Goal: Information Seeking & Learning: Learn about a topic

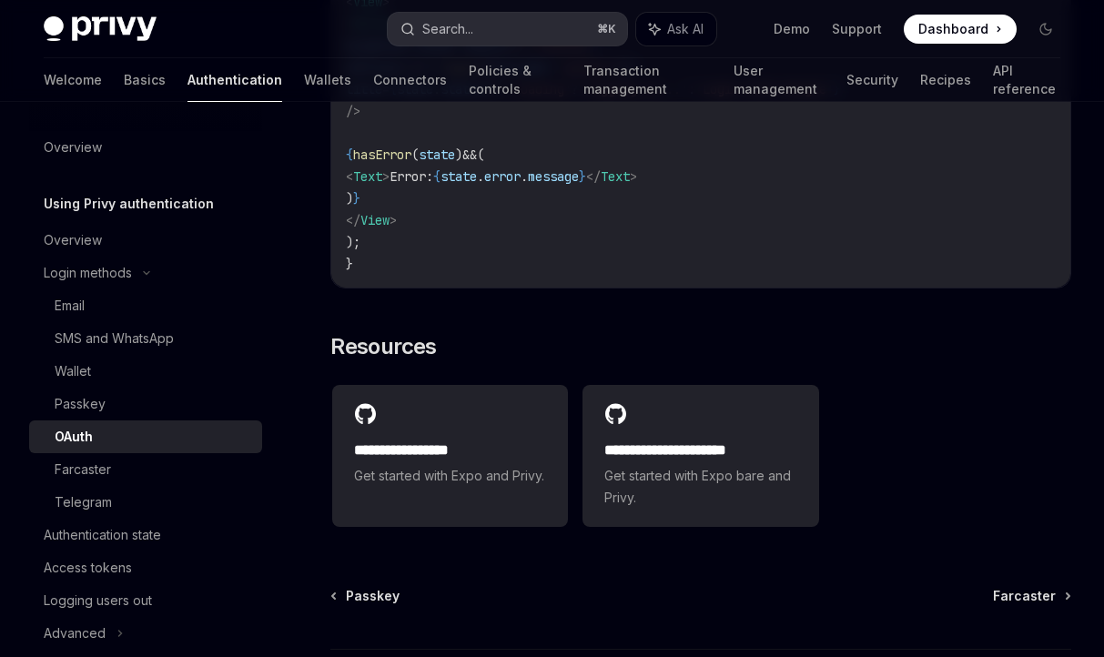
scroll to position [253, 0]
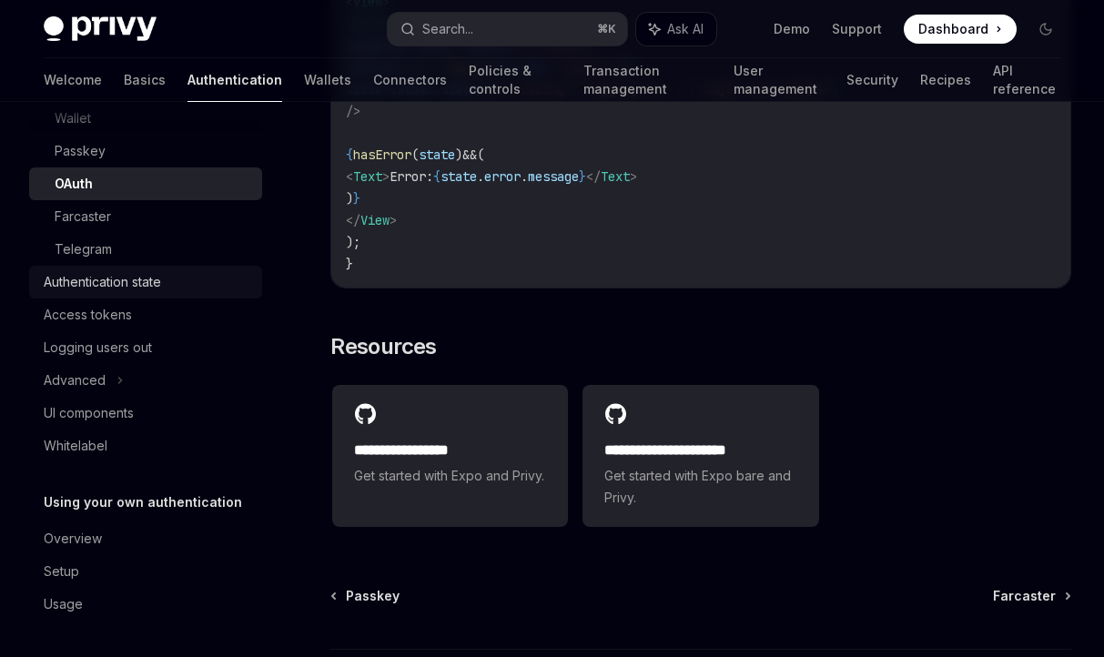
click at [111, 289] on div "Authentication state" at bounding box center [102, 282] width 117 height 22
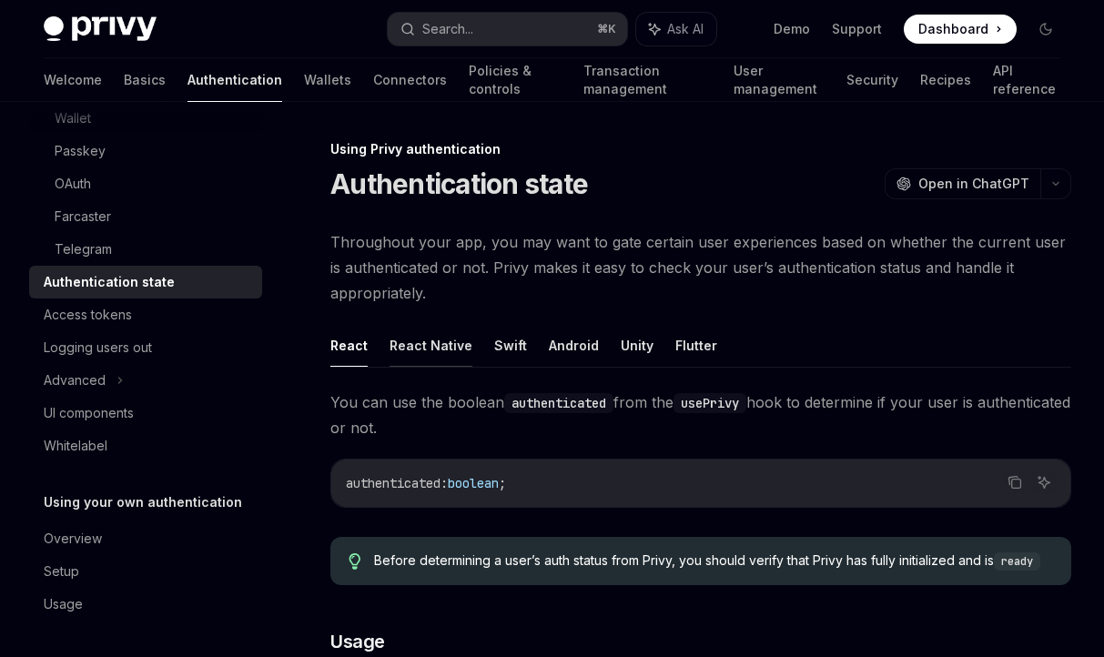
click at [426, 350] on button "React Native" at bounding box center [431, 345] width 83 height 43
type textarea "*"
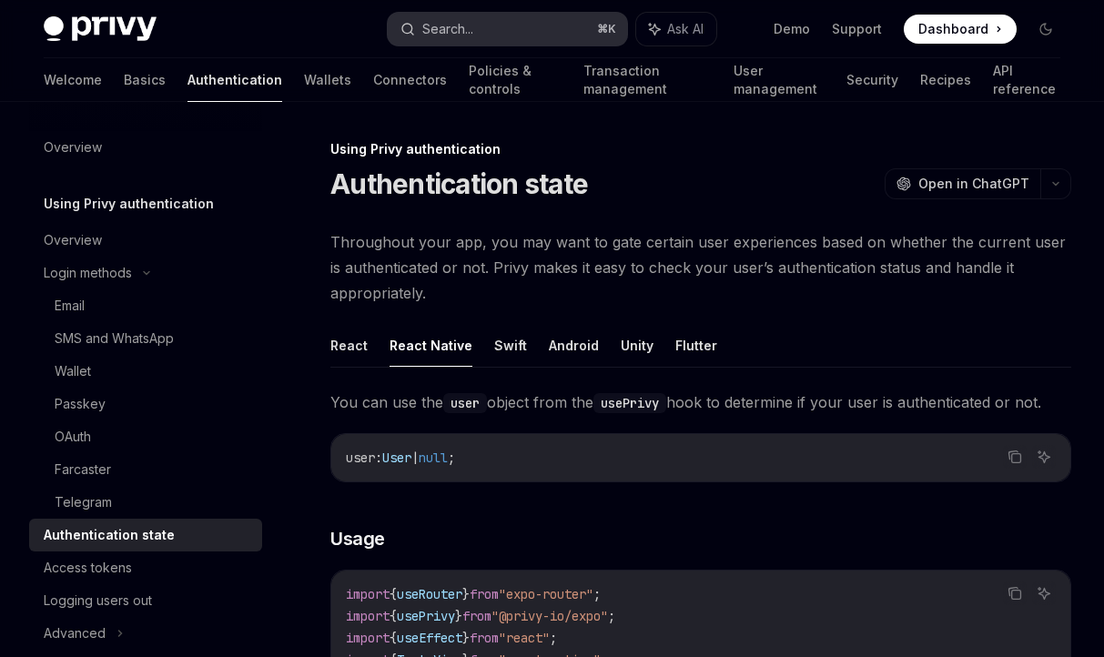
click at [504, 30] on button "Search... ⌘ K" at bounding box center [508, 29] width 240 height 33
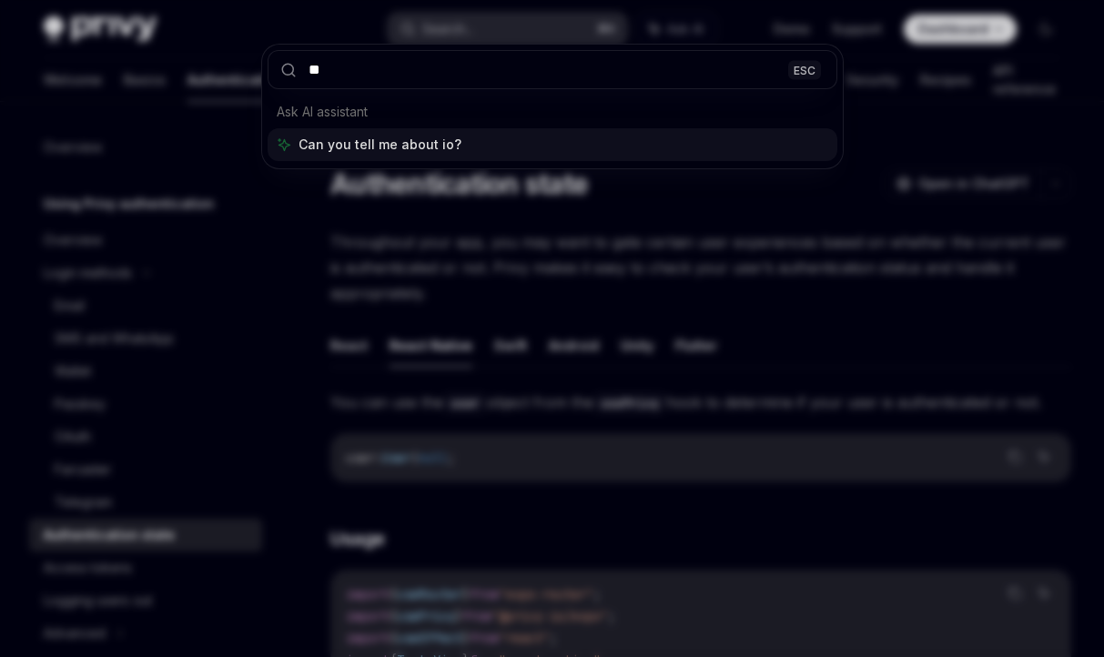
type input "***"
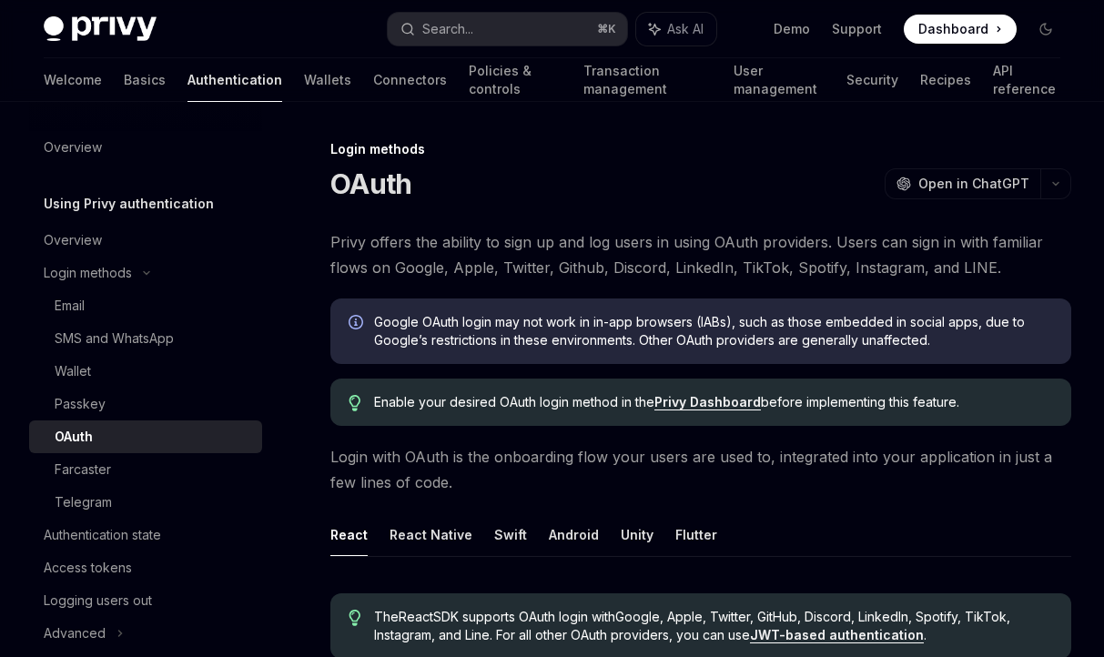
scroll to position [88, 0]
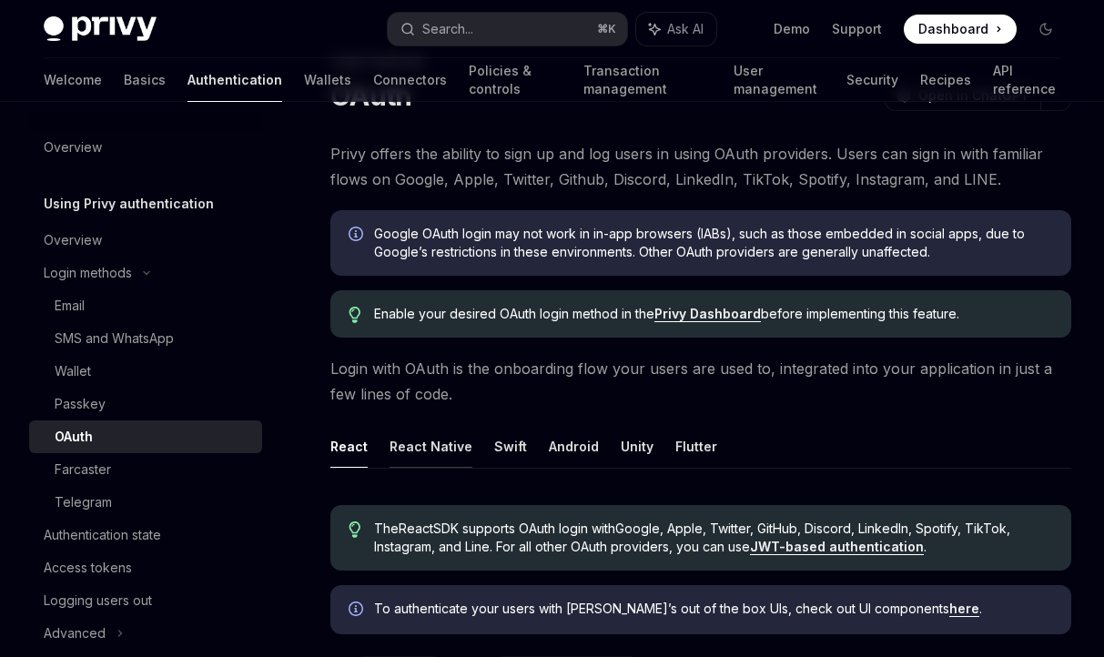
click at [421, 442] on button "React Native" at bounding box center [431, 446] width 83 height 43
type textarea "*"
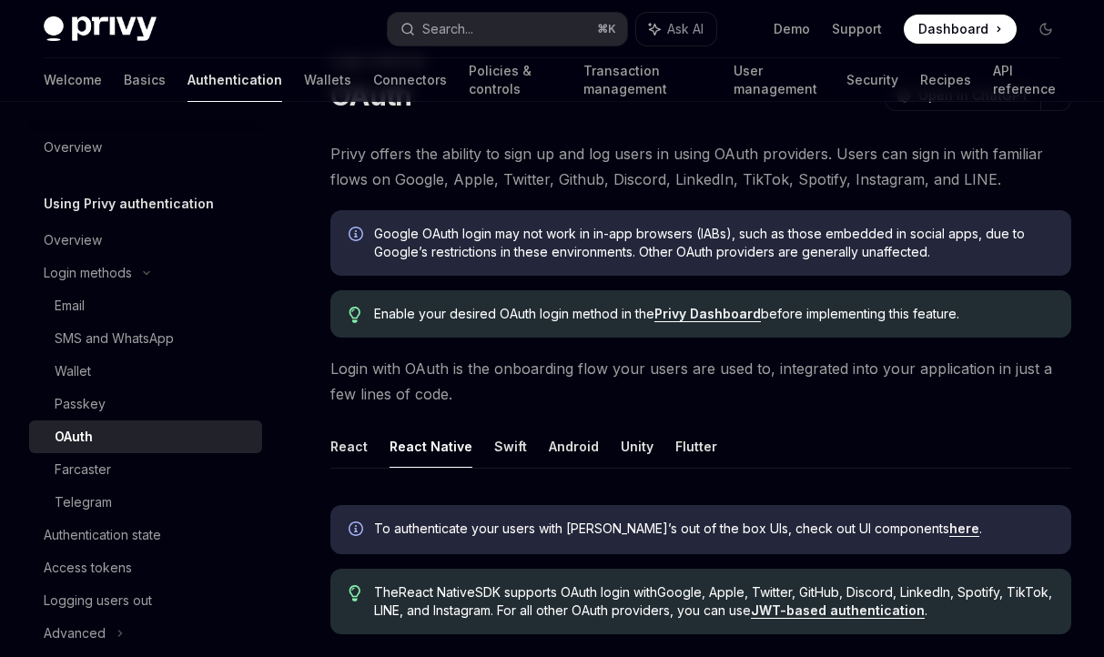
click at [684, 317] on link "Privy Dashboard" at bounding box center [708, 314] width 107 height 16
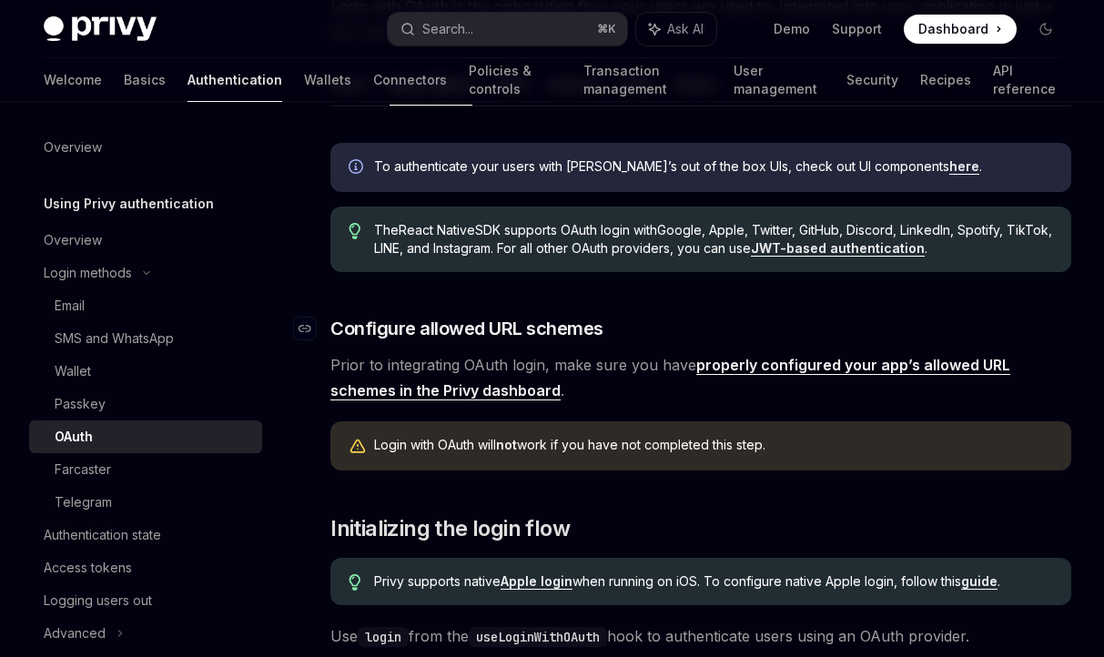
scroll to position [479, 0]
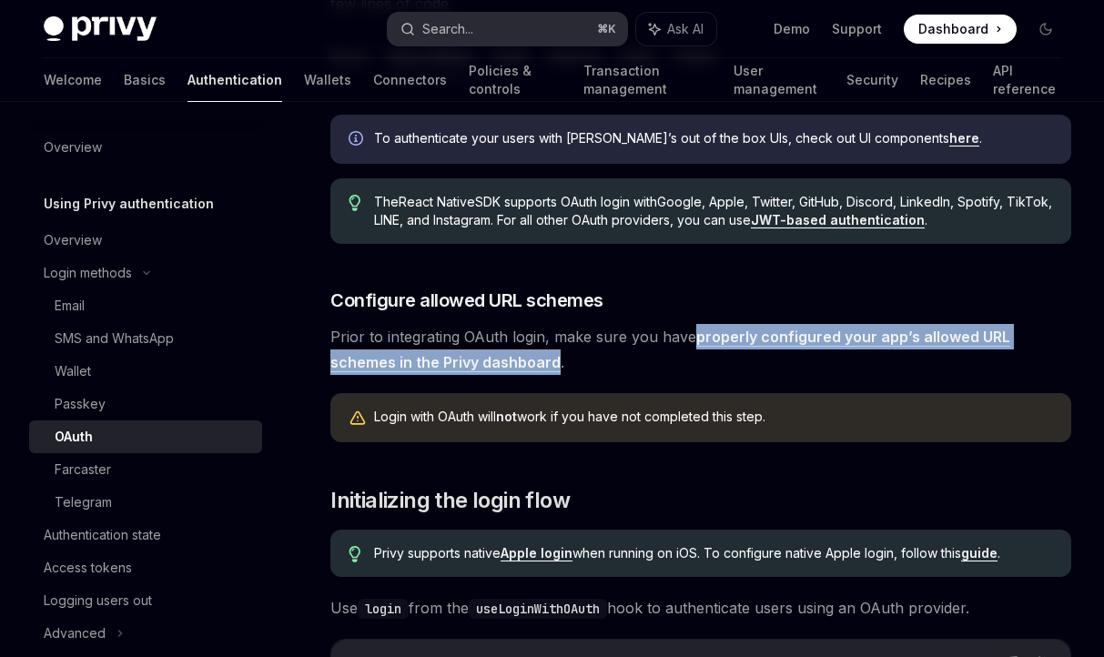
click at [512, 31] on button "Search... ⌘ K" at bounding box center [508, 29] width 240 height 33
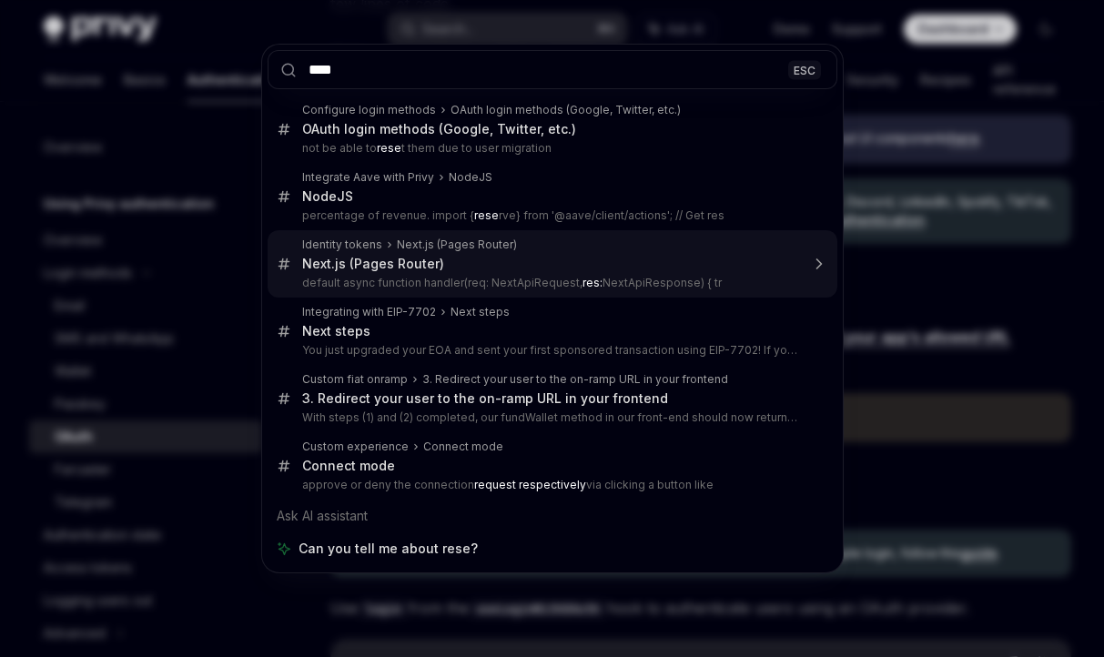
type input "*****"
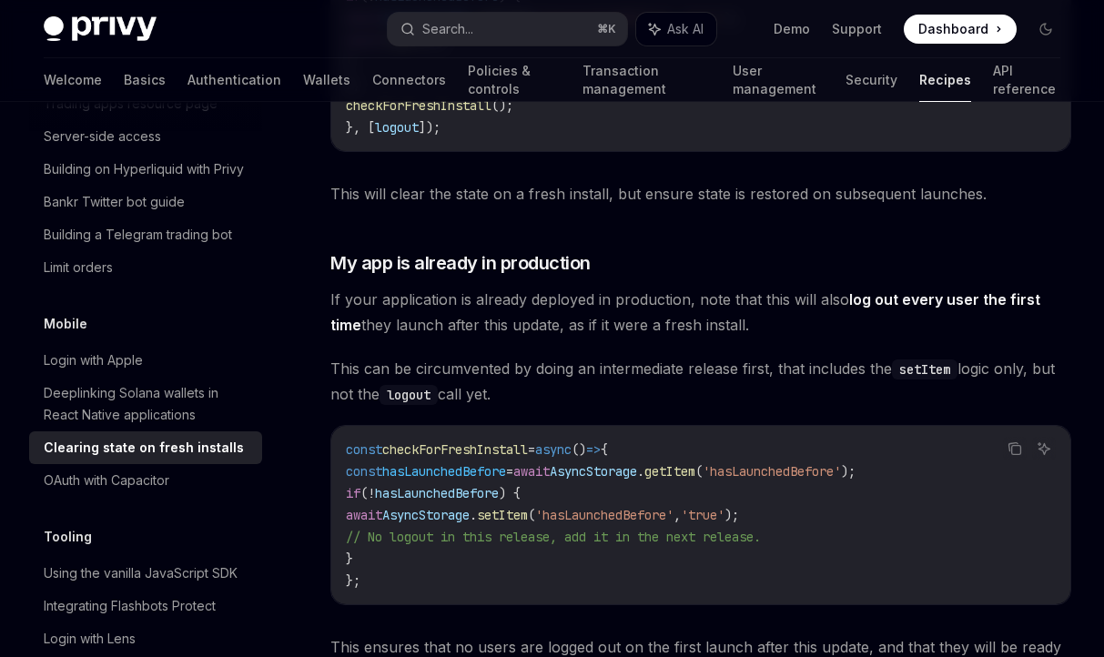
scroll to position [1987, 0]
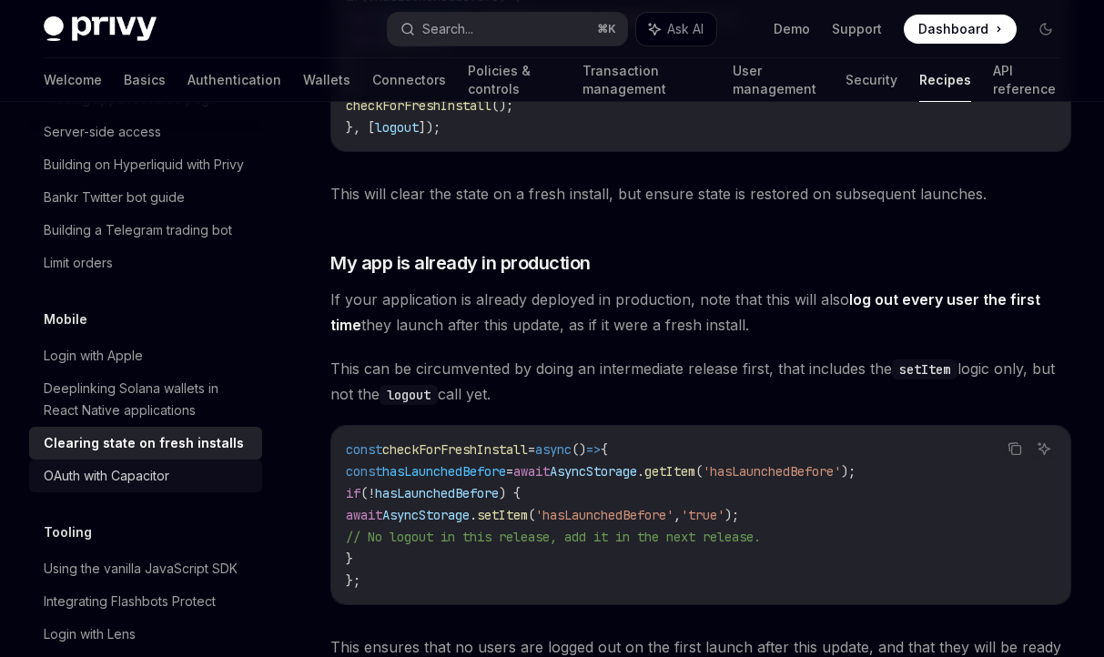
click at [143, 465] on div "OAuth with Capacitor" at bounding box center [107, 476] width 126 height 22
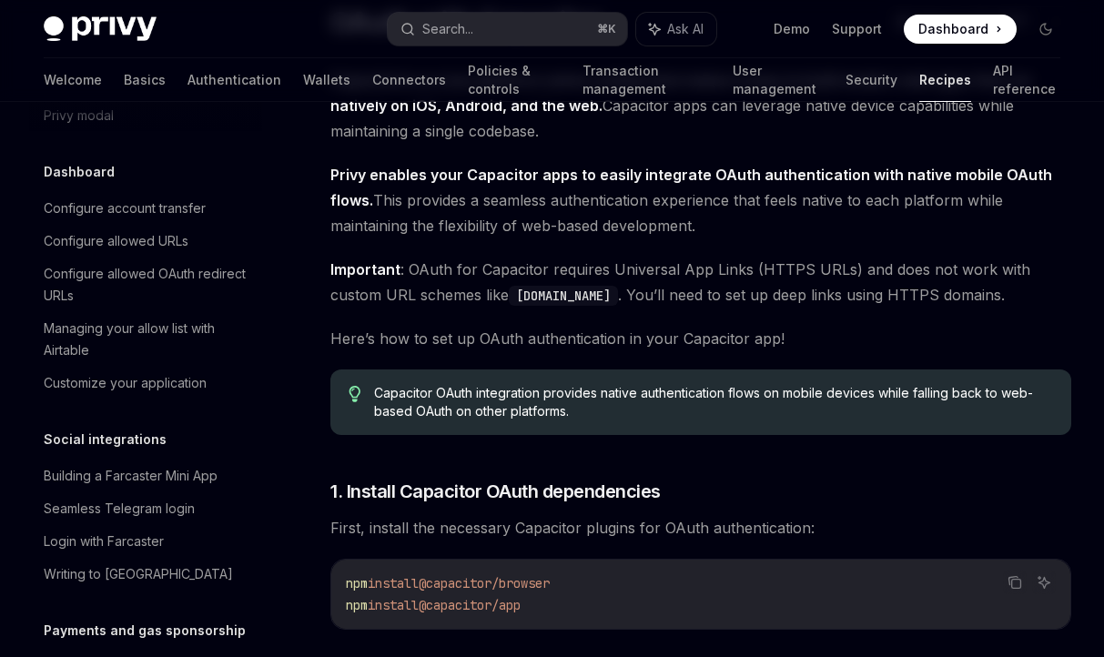
scroll to position [1113, 0]
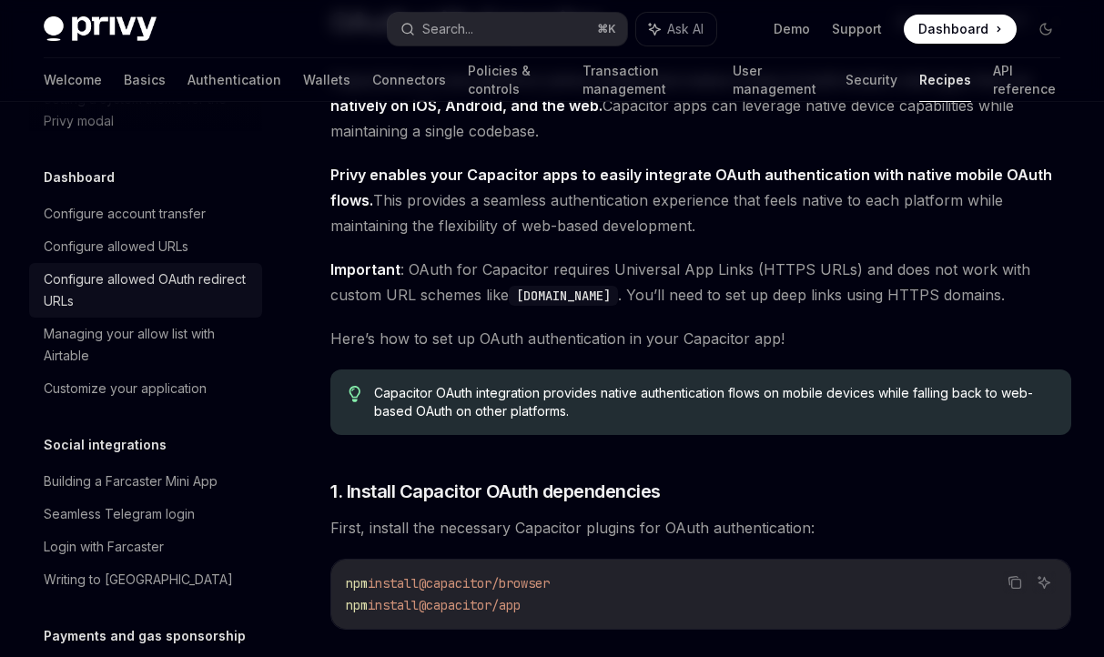
click at [184, 269] on div "Configure allowed OAuth redirect URLs" at bounding box center [148, 291] width 208 height 44
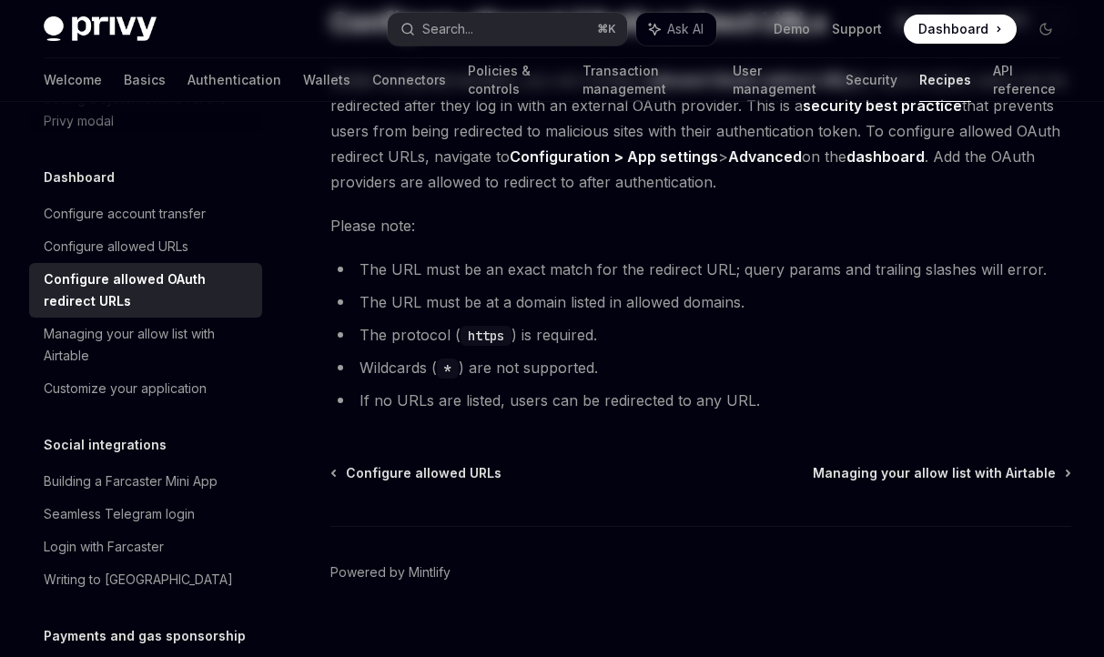
type textarea "*"
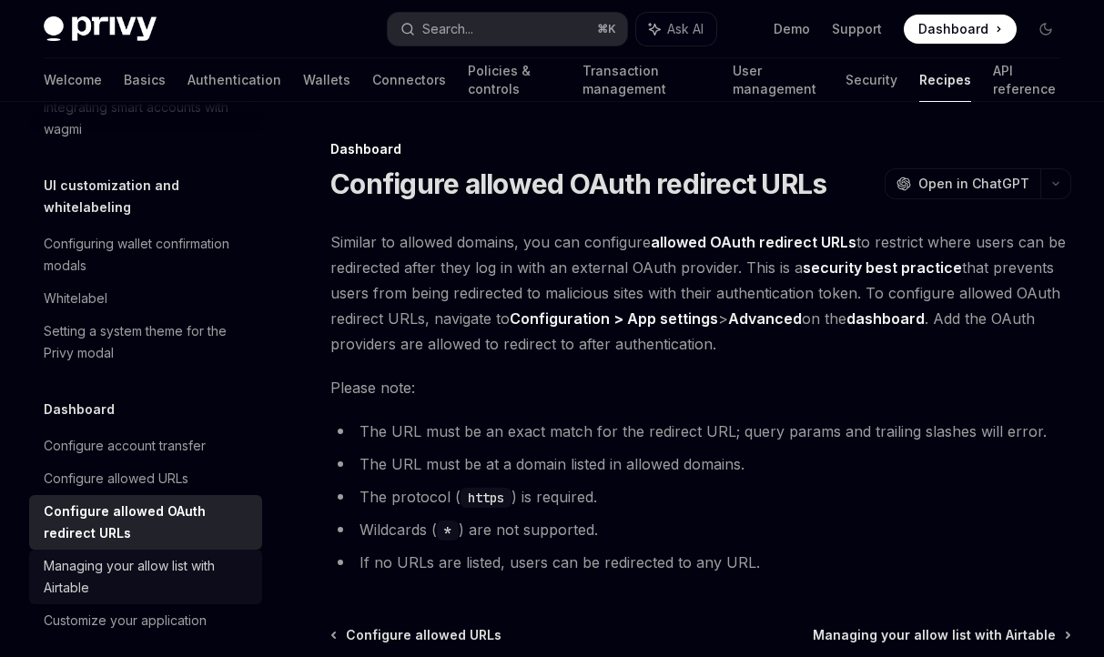
scroll to position [898, 0]
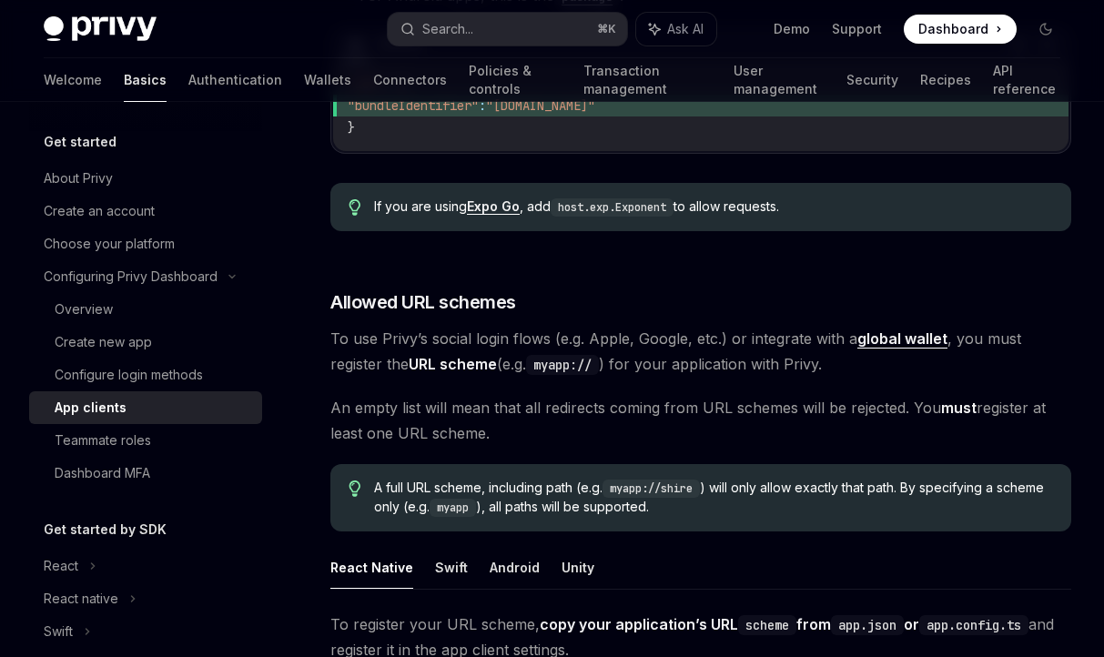
scroll to position [617, 0]
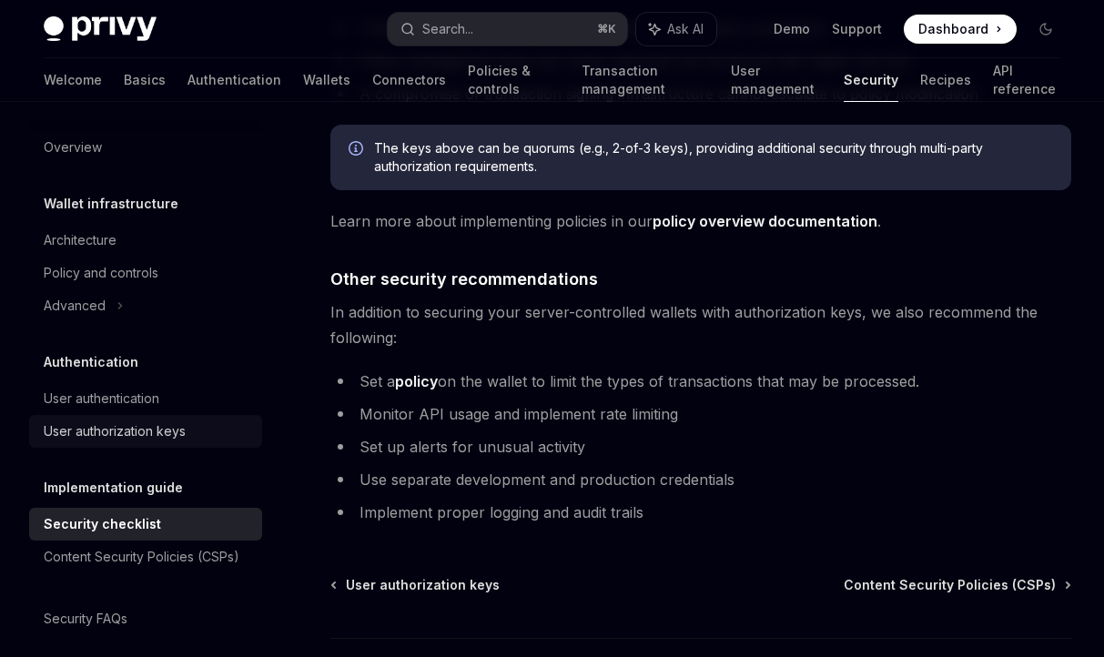
scroll to position [15, 0]
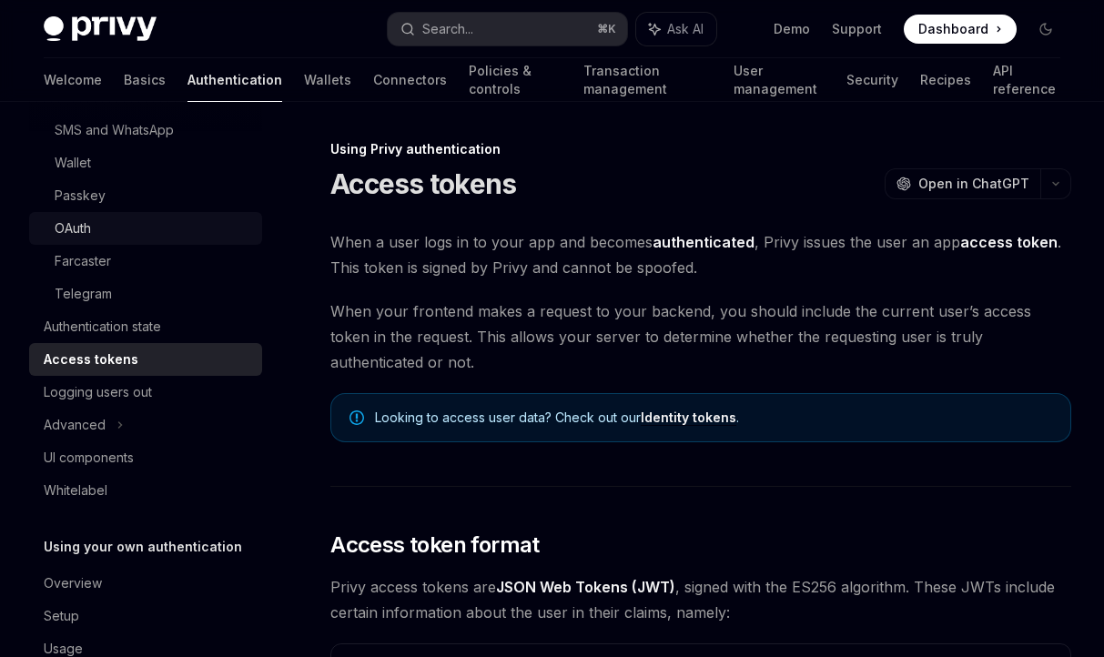
scroll to position [209, 0]
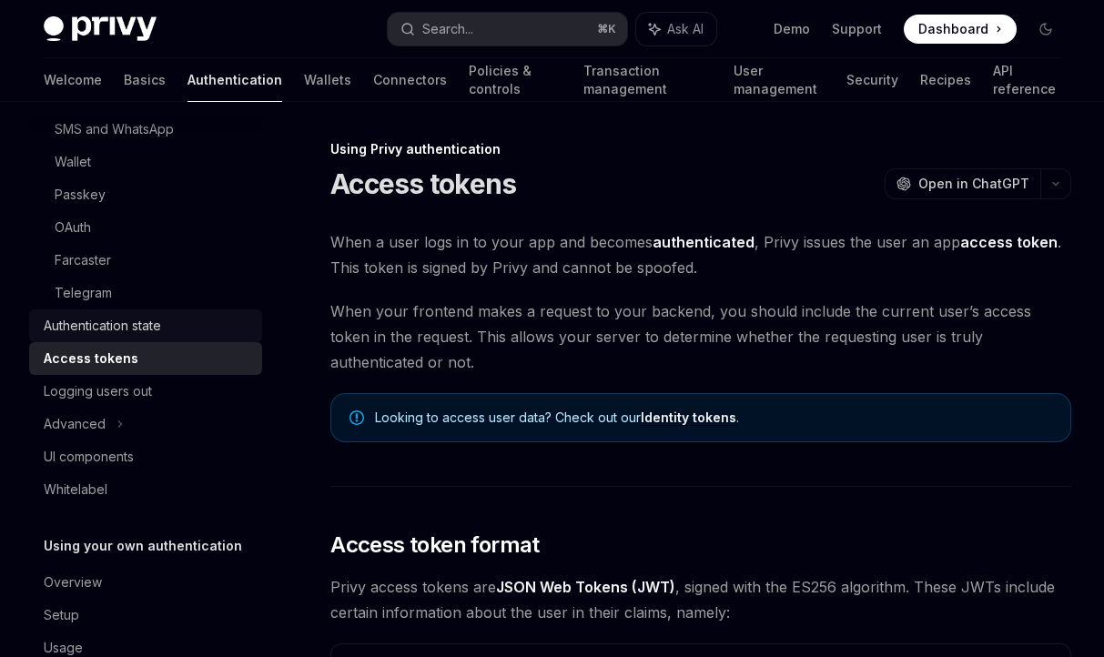
click at [177, 323] on div "Authentication state" at bounding box center [148, 326] width 208 height 22
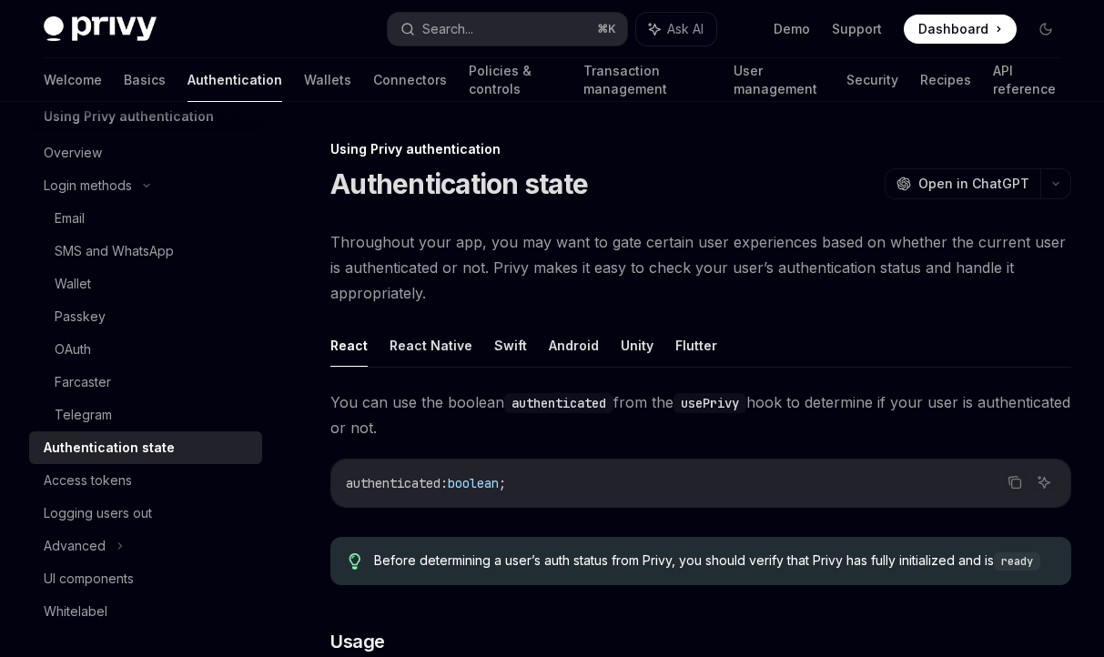
scroll to position [76, 0]
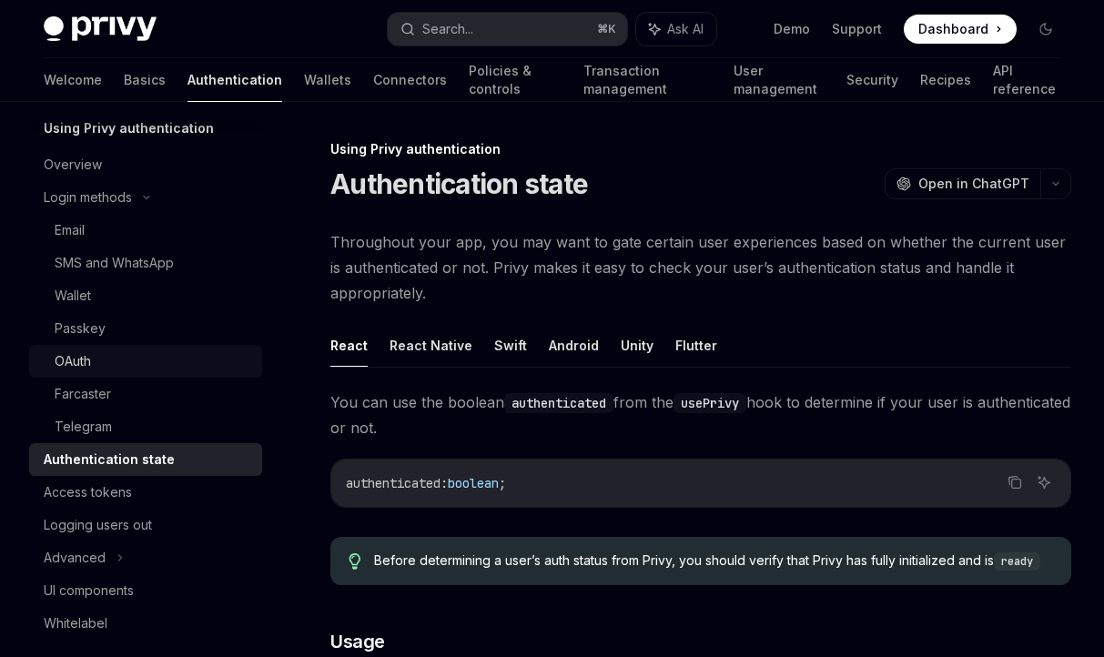
click at [140, 361] on div "OAuth" at bounding box center [153, 361] width 197 height 22
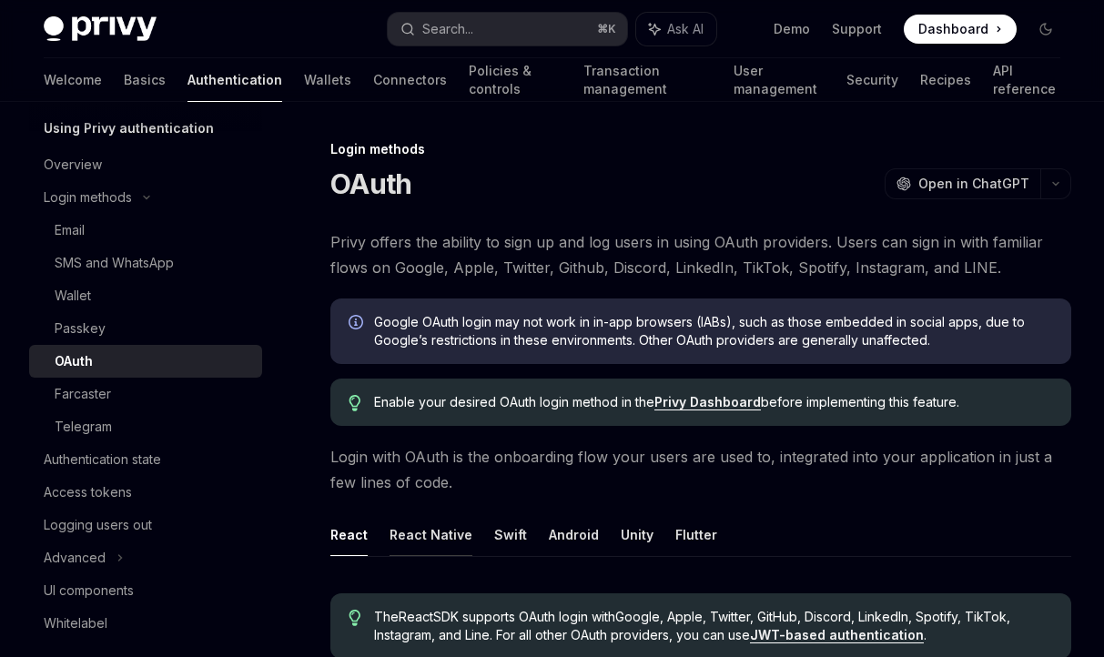
click at [434, 542] on button "React Native" at bounding box center [431, 534] width 83 height 43
type textarea "*"
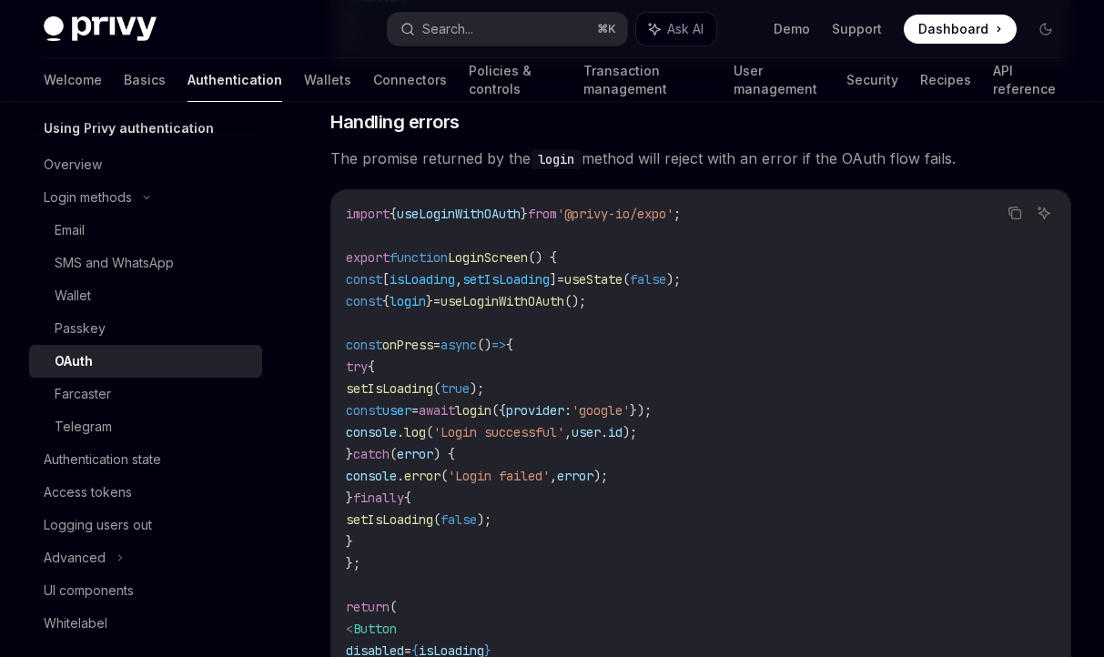
scroll to position [2037, 0]
click at [864, 29] on link "Support" at bounding box center [857, 29] width 50 height 18
